Goal: Information Seeking & Learning: Understand process/instructions

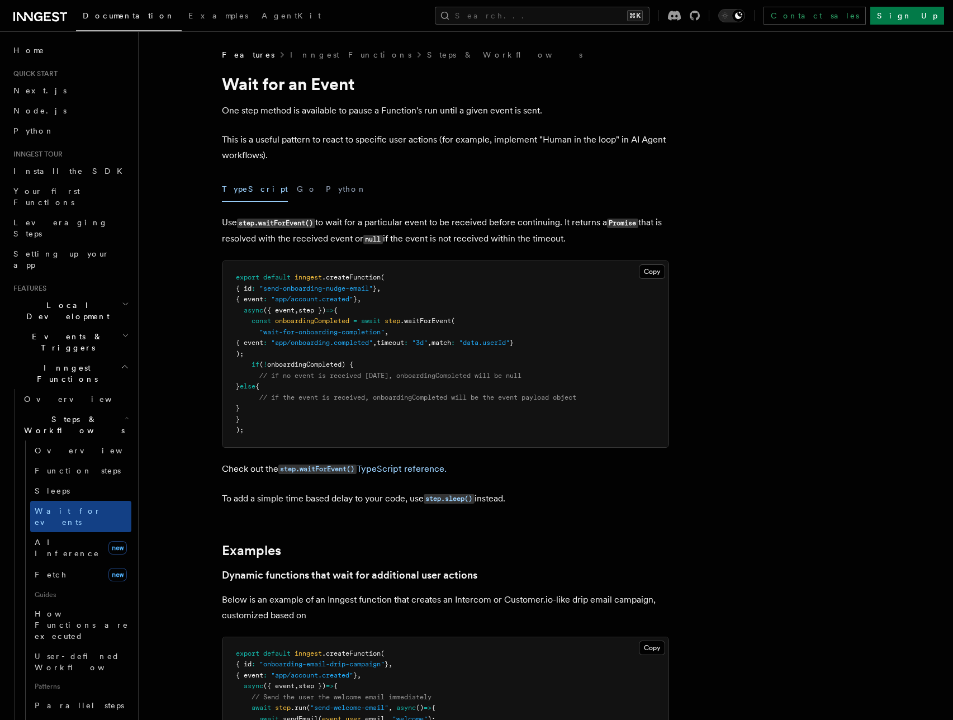
scroll to position [7, 0]
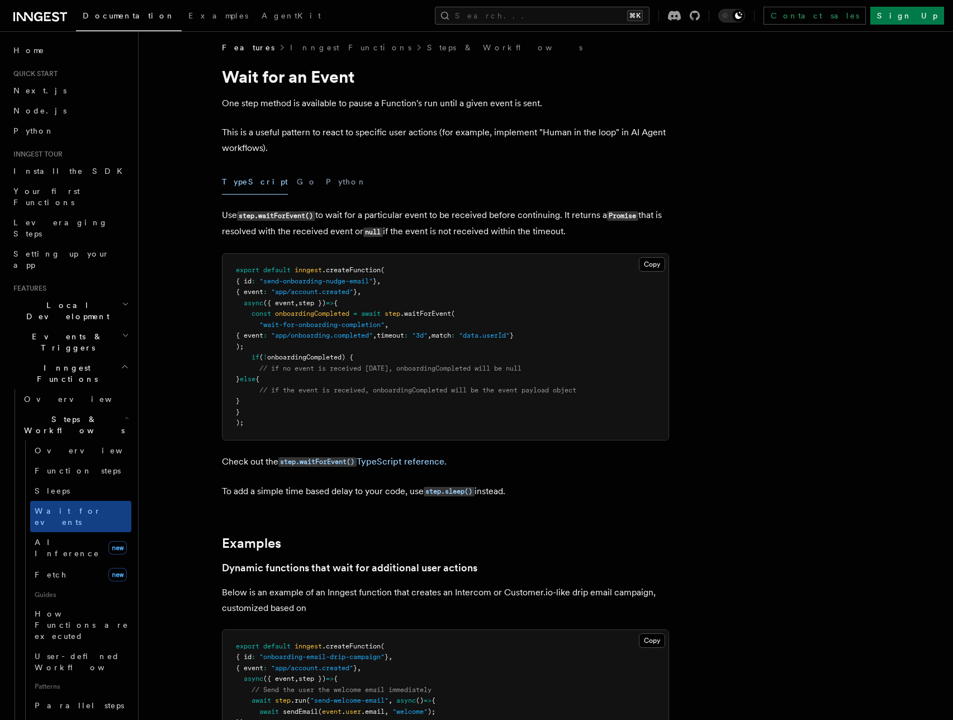
click at [573, 134] on p "This is a useful pattern to react to specific user actions (for example, implem…" at bounding box center [445, 140] width 447 height 31
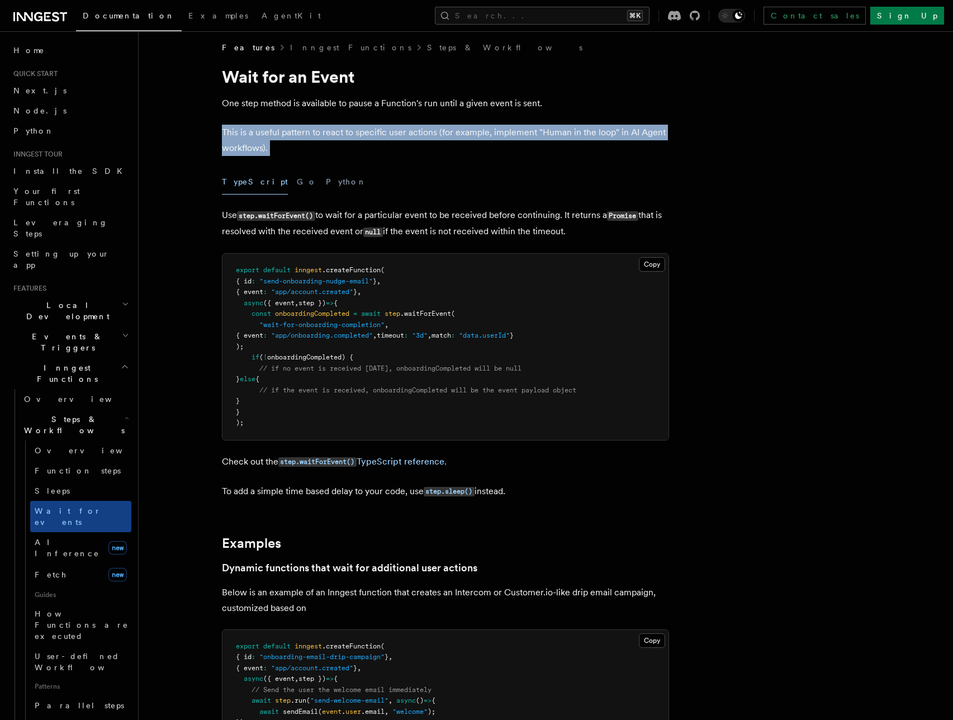
click at [573, 134] on p "This is a useful pattern to react to specific user actions (for example, implem…" at bounding box center [445, 140] width 447 height 31
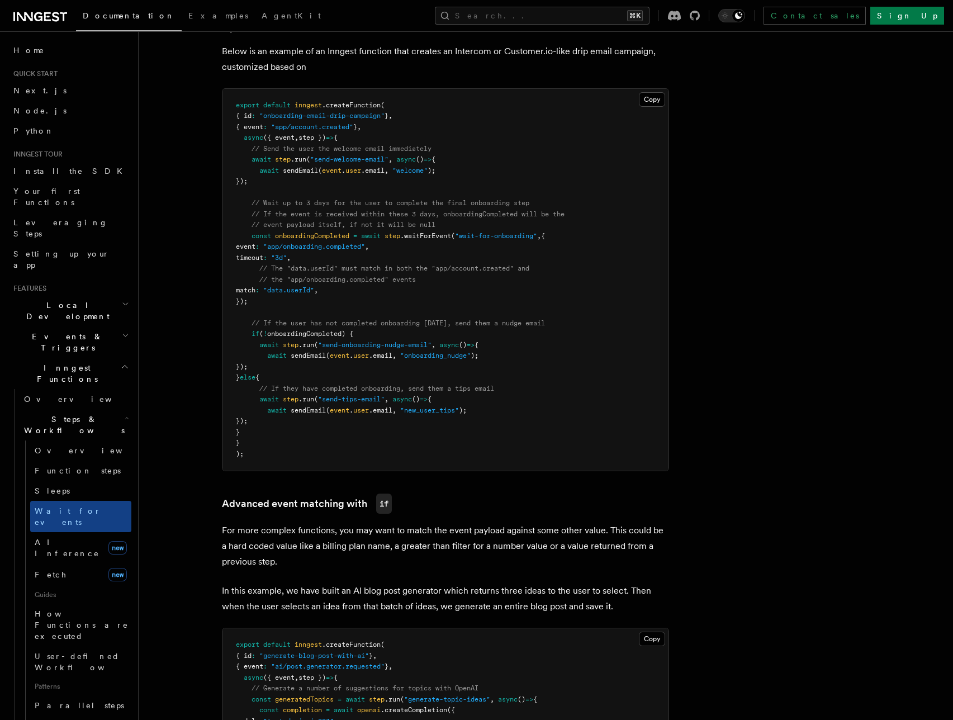
scroll to position [418, 0]
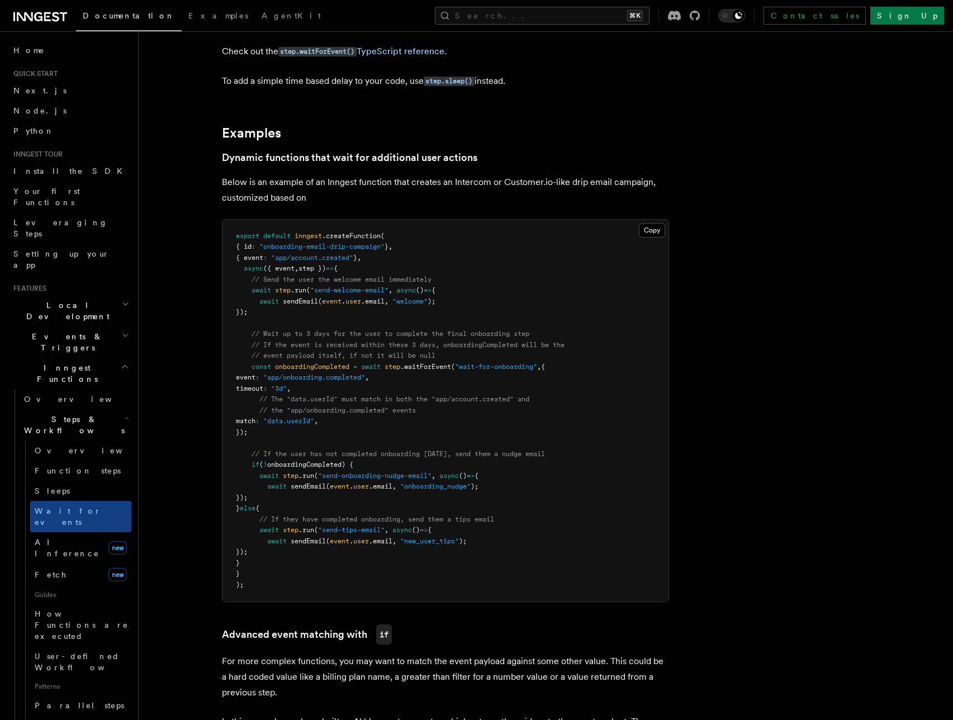
drag, startPoint x: 336, startPoint y: 499, endPoint x: 224, endPoint y: 458, distance: 120.1
click at [224, 458] on pre "export default inngest .createFunction ( { id : "onboarding-email-drip-campaign…" at bounding box center [445, 411] width 446 height 382
click at [291, 482] on span at bounding box center [289, 486] width 4 height 8
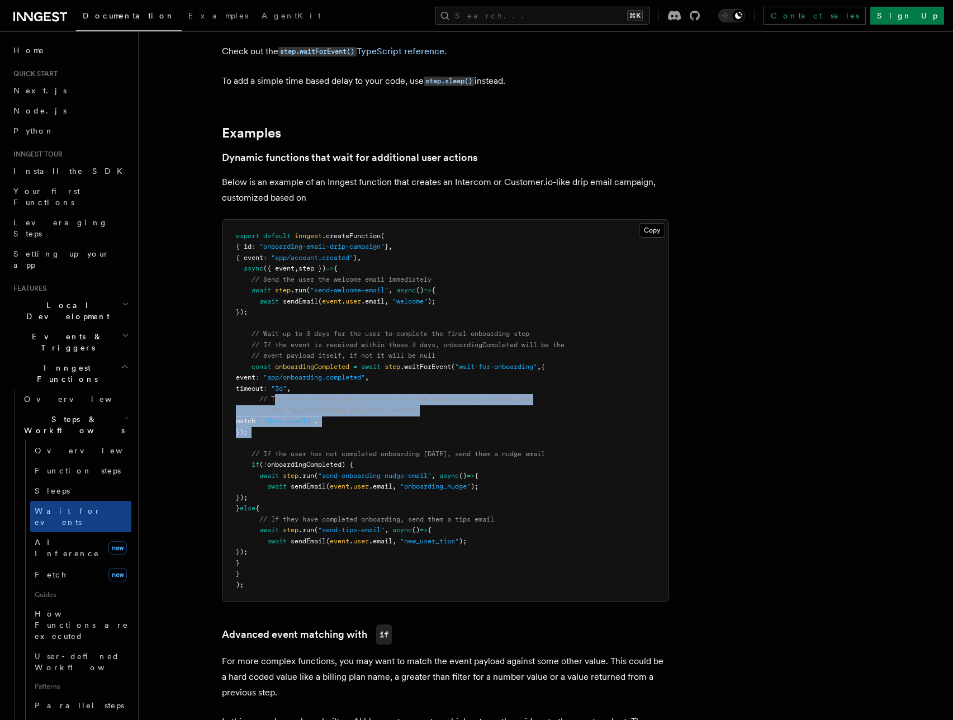
drag, startPoint x: 329, startPoint y: 443, endPoint x: 278, endPoint y: 394, distance: 70.8
click at [278, 394] on pre "export default inngest .createFunction ( { id : "onboarding-email-drip-campaign…" at bounding box center [445, 411] width 446 height 382
click at [259, 418] on span ":" at bounding box center [257, 421] width 4 height 8
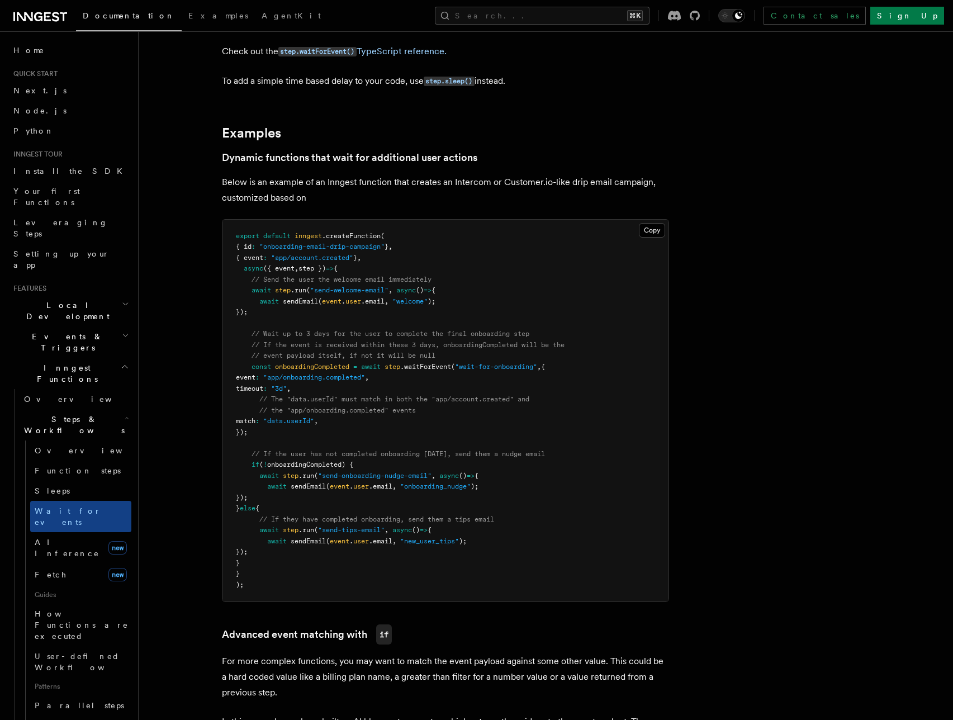
click at [770, 176] on article "Features Inngest Functions Steps & Workflows Wait for an Event One step method …" at bounding box center [517, 716] width 721 height 2169
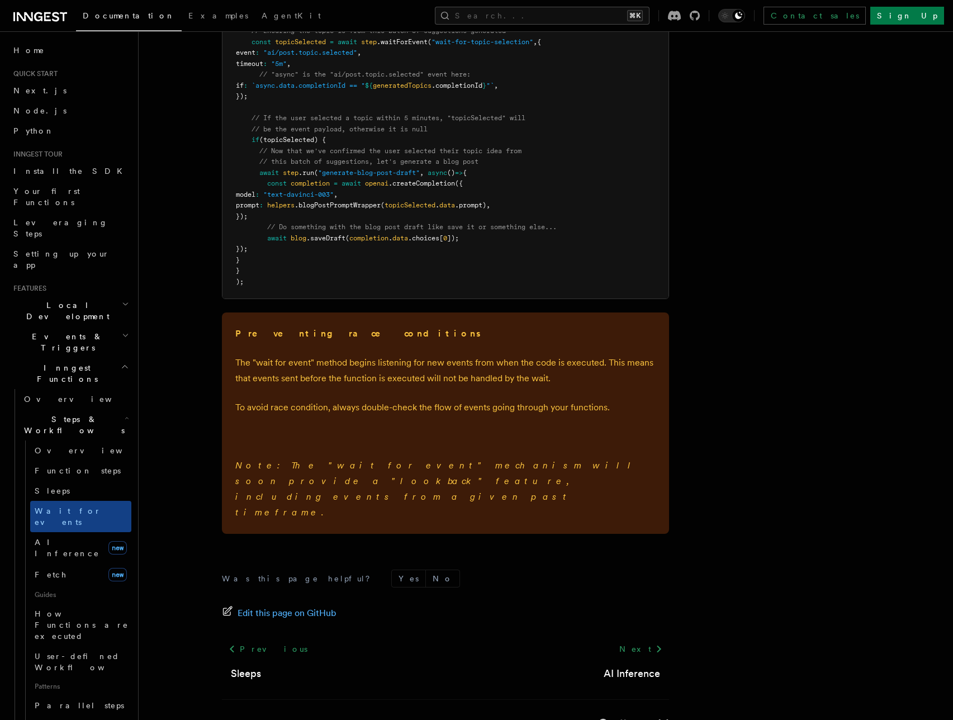
scroll to position [1338, 0]
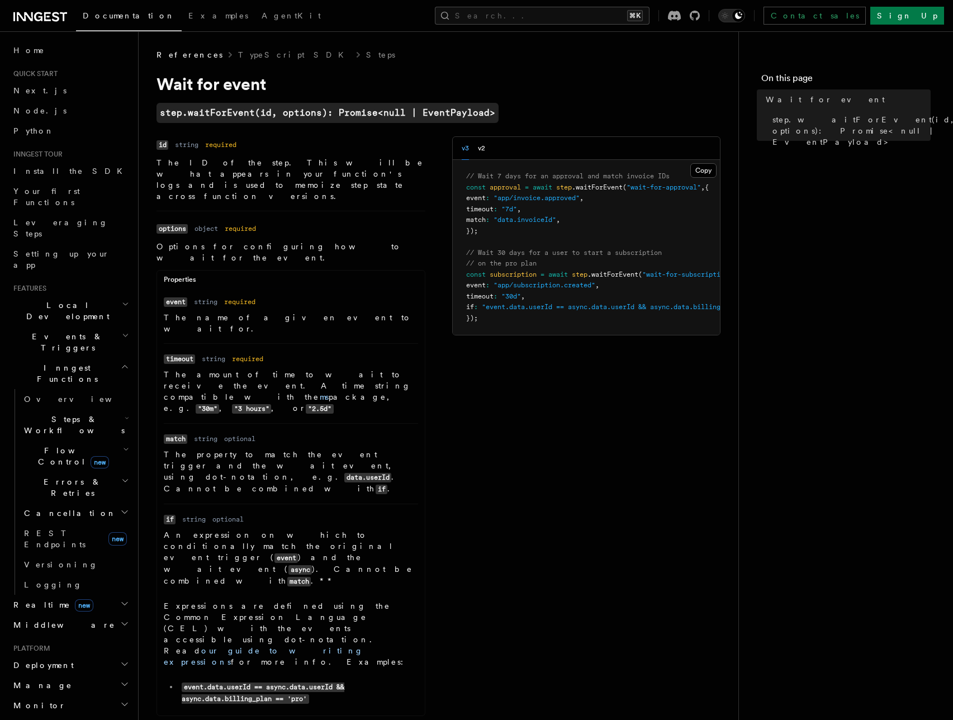
click at [549, 459] on div "Name id Type string Required required Description The ID of the step. This will…" at bounding box center [439, 429] width 564 height 586
click at [717, 470] on div "Name id Type string Required required Description The ID of the step. This will…" at bounding box center [439, 429] width 564 height 586
